Goal: Task Accomplishment & Management: Use online tool/utility

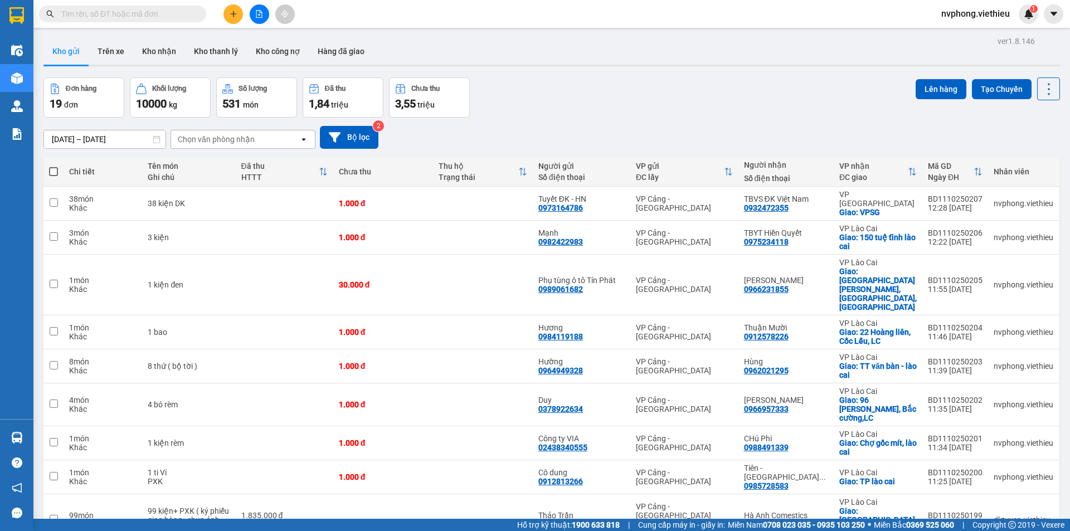
click at [230, 144] on div "Chọn văn phòng nhận" at bounding box center [216, 139] width 77 height 11
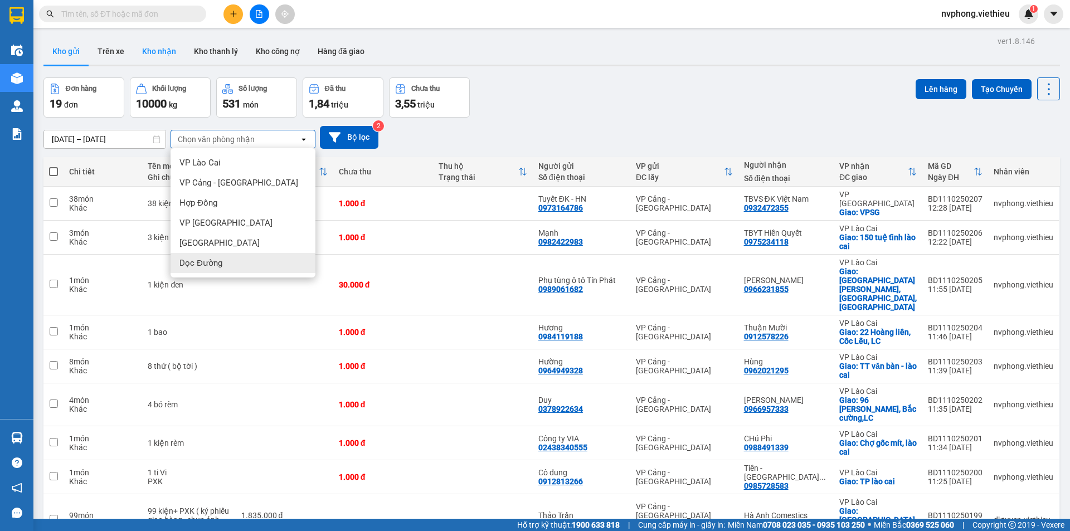
click at [158, 51] on button "Kho nhận" at bounding box center [159, 51] width 52 height 27
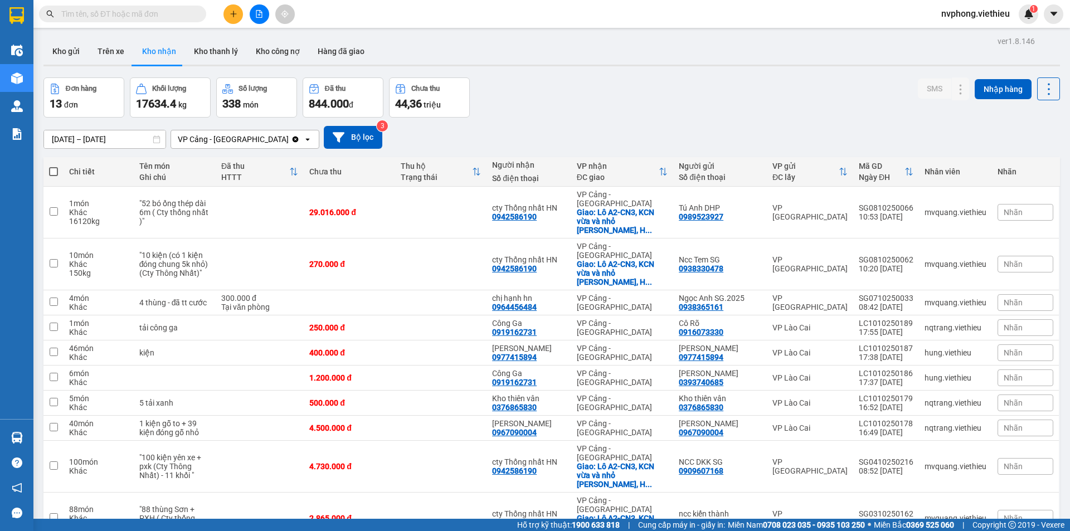
click at [94, 11] on input "text" at bounding box center [127, 14] width 132 height 12
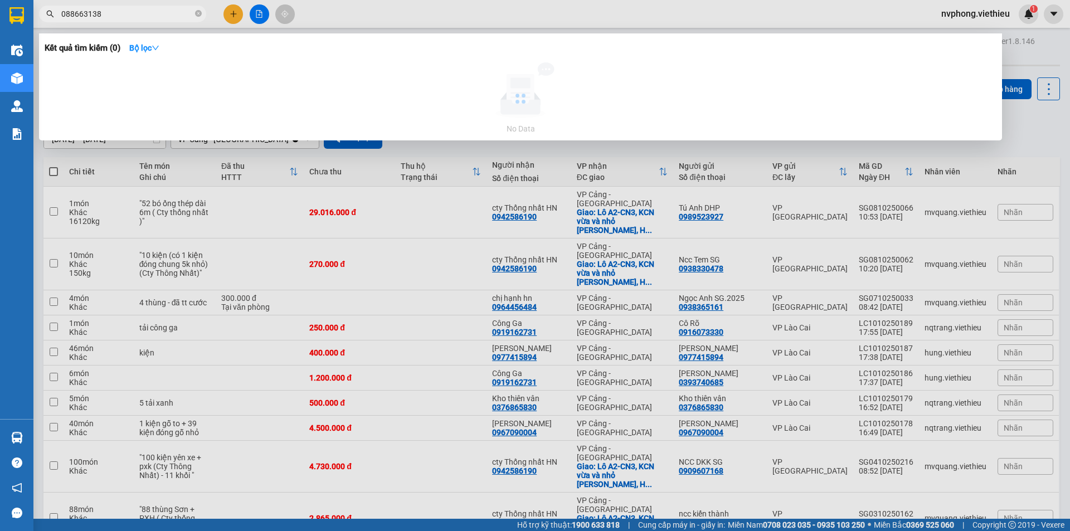
type input "0886631388"
click at [198, 14] on icon "close-circle" at bounding box center [198, 13] width 7 height 7
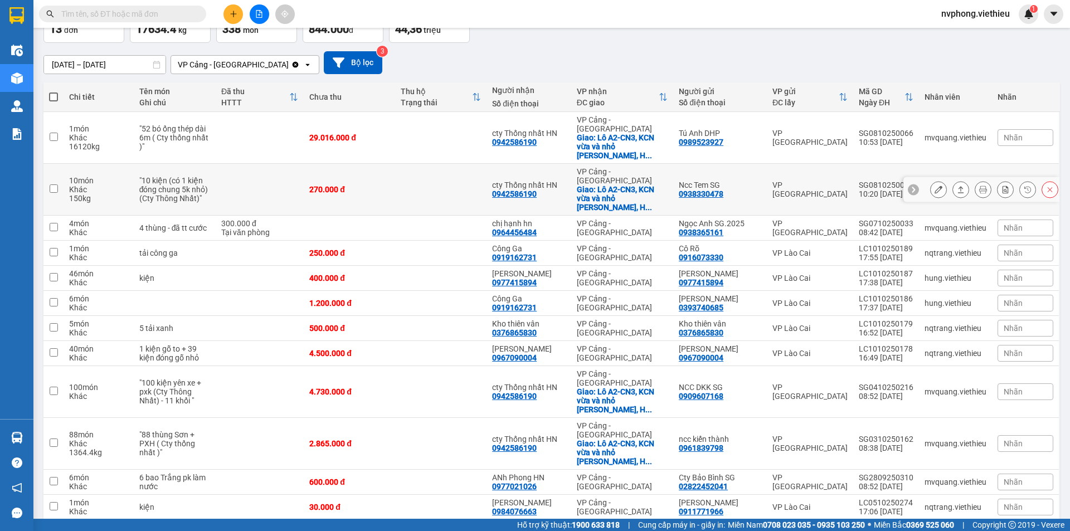
scroll to position [75, 0]
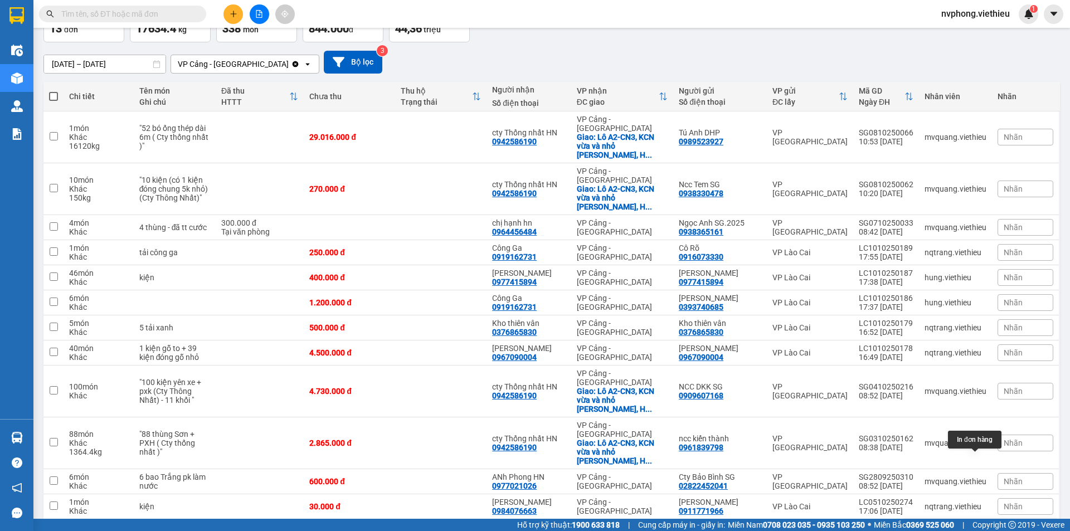
click at [978, 522] on button at bounding box center [984, 532] width 16 height 20
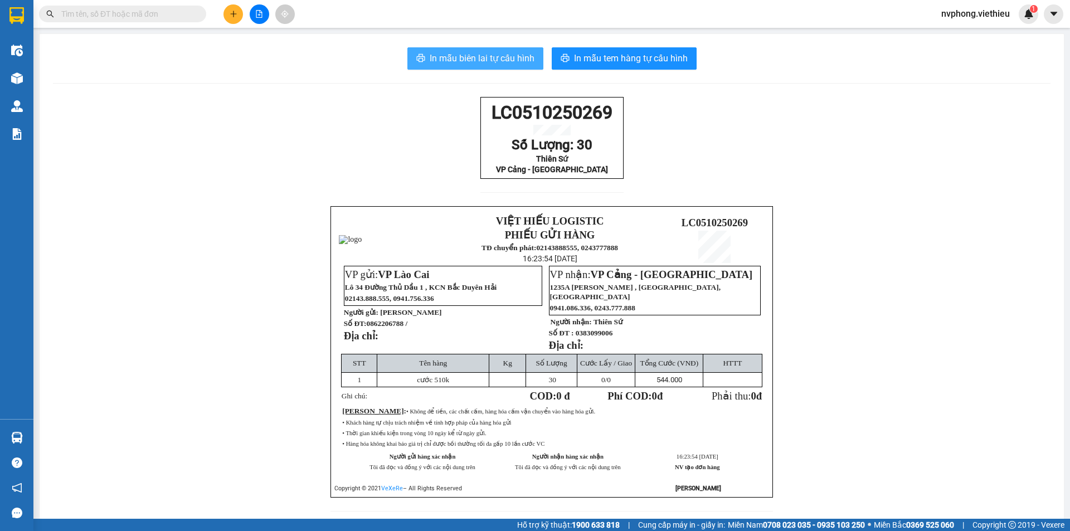
click at [485, 58] on span "In mẫu biên lai tự cấu hình" at bounding box center [482, 58] width 105 height 14
